Goal: Information Seeking & Learning: Learn about a topic

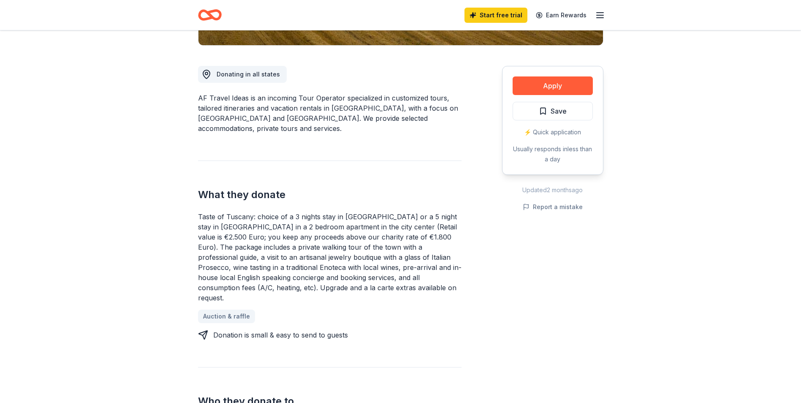
scroll to position [380, 0]
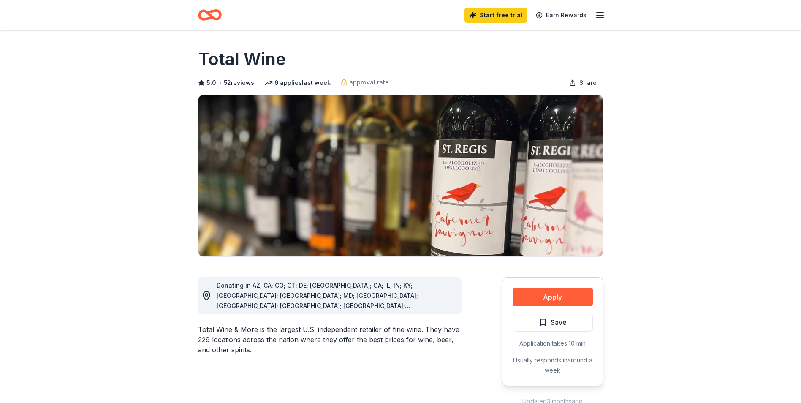
scroll to position [84, 0]
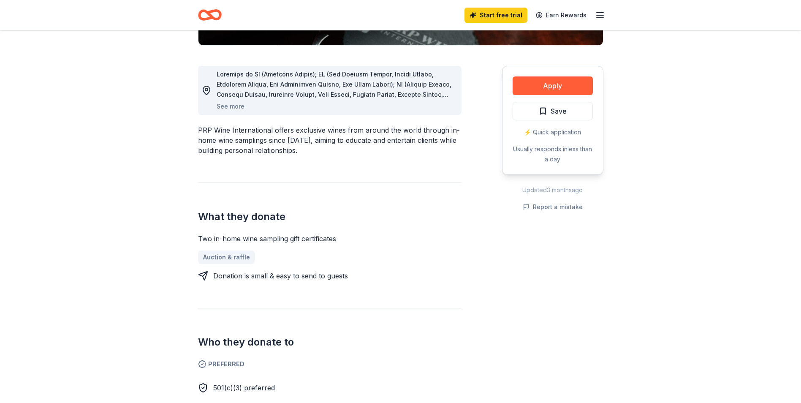
scroll to position [253, 0]
